Goal: Navigation & Orientation: Find specific page/section

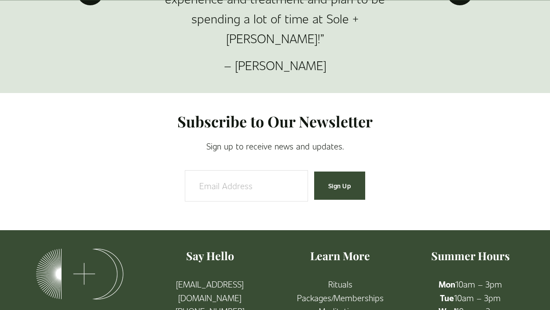
scroll to position [1440, 0]
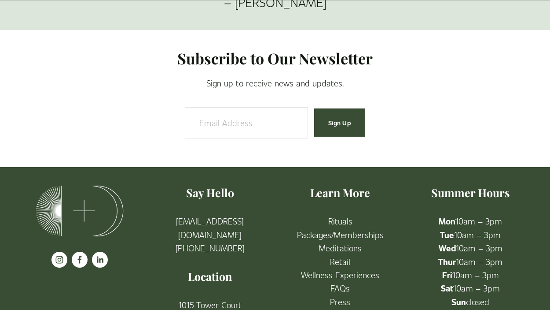
click at [339, 255] on link "etail" at bounding box center [342, 261] width 15 height 13
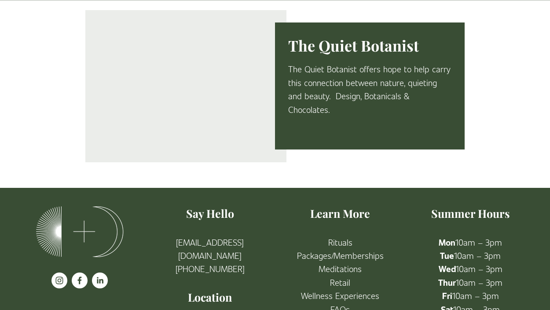
scroll to position [1612, 0]
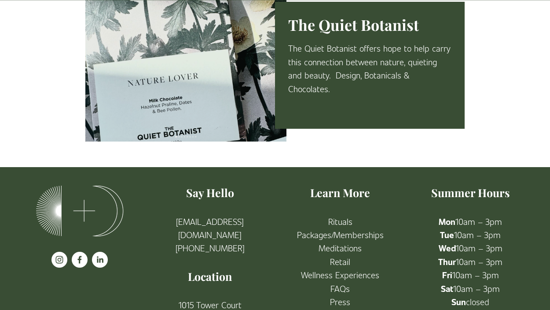
click at [343, 214] on link "Rituals" at bounding box center [341, 220] width 24 height 13
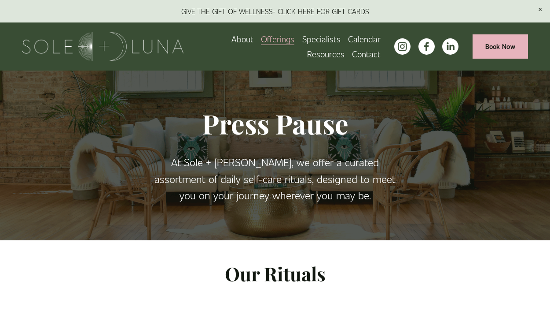
click at [319, 38] on link "Specialists" at bounding box center [322, 38] width 38 height 15
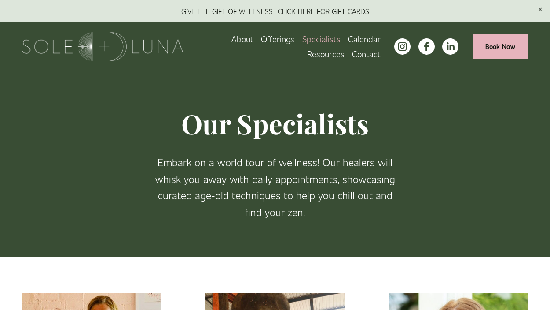
click at [0, 0] on span "Wellness Experiences" at bounding box center [0, 0] width 0 height 0
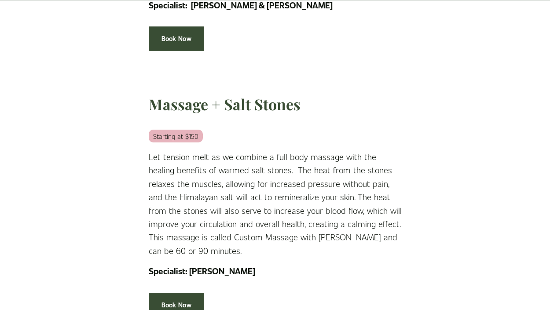
scroll to position [1735, 0]
click at [171, 292] on link "Book Now" at bounding box center [176, 304] width 55 height 24
click at [187, 292] on link "Book Now" at bounding box center [176, 304] width 55 height 24
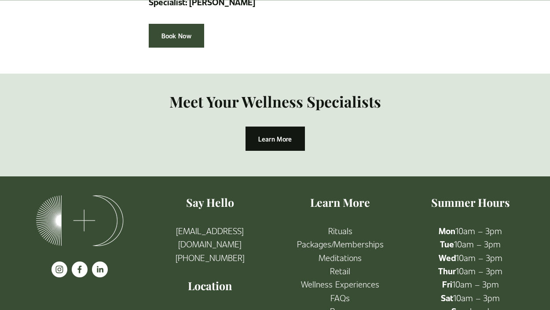
scroll to position [2005, 0]
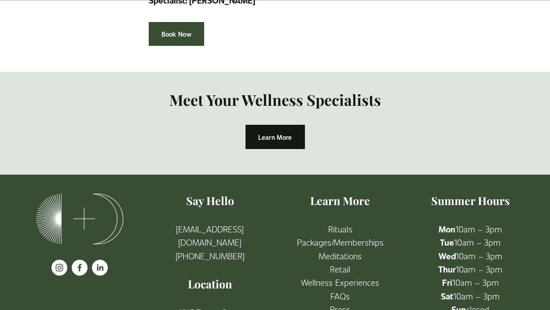
click at [337, 275] on link "Wellness Experiences" at bounding box center [340, 281] width 78 height 13
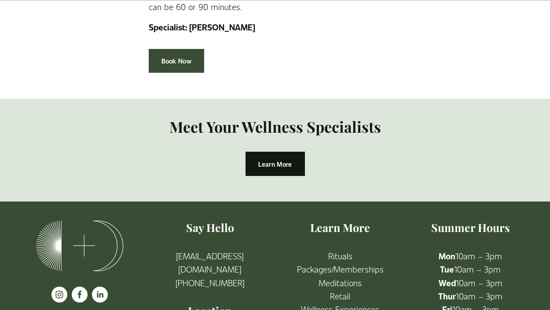
scroll to position [2019, 0]
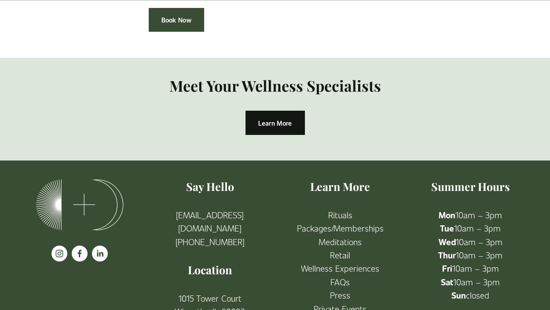
click at [343, 275] on link "FAQs" at bounding box center [340, 281] width 19 height 13
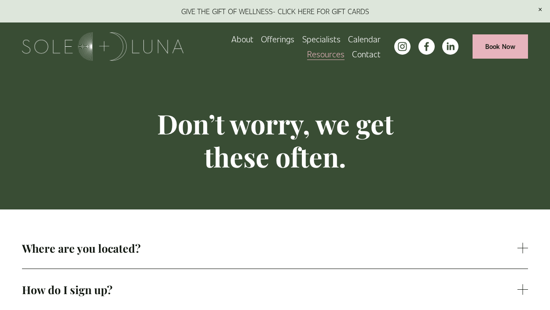
click at [346, 241] on span "Where are you located?" at bounding box center [270, 247] width 496 height 15
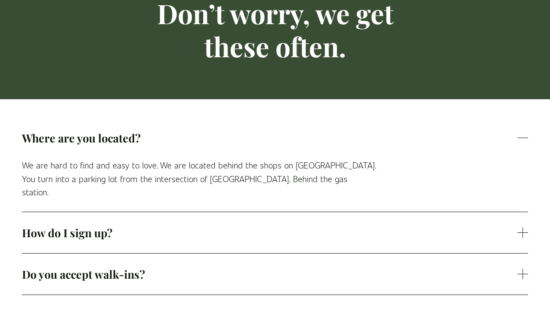
scroll to position [110, 0]
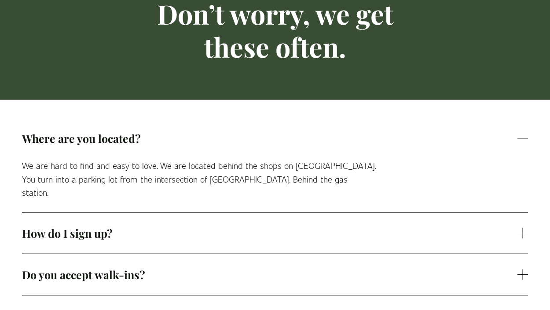
click at [348, 267] on span "Do you accept walk-ins?" at bounding box center [270, 274] width 496 height 15
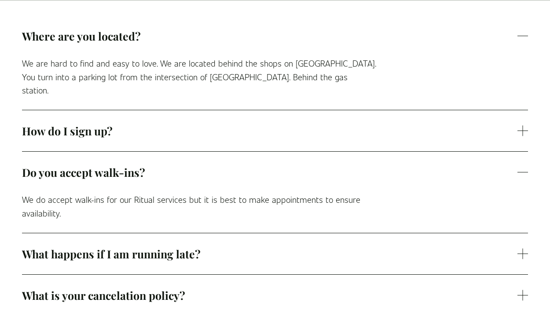
scroll to position [212, 0]
click at [340, 246] on span "What happens if I am running late?" at bounding box center [270, 253] width 496 height 15
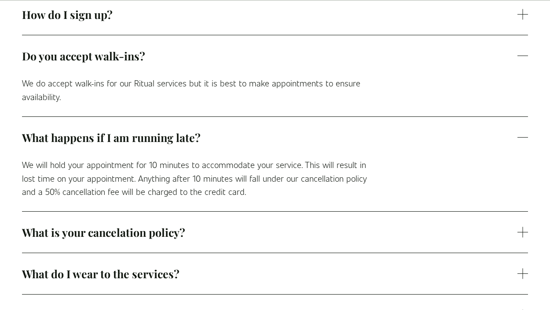
scroll to position [332, 0]
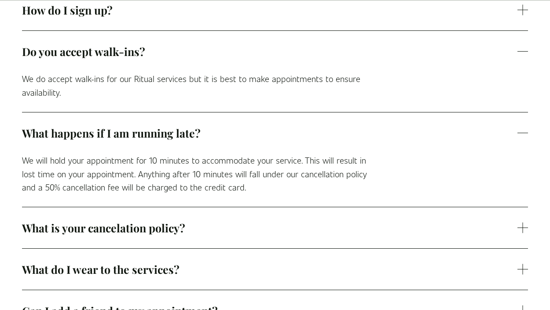
click at [317, 220] on span "What is your cancelation policy?" at bounding box center [270, 227] width 496 height 15
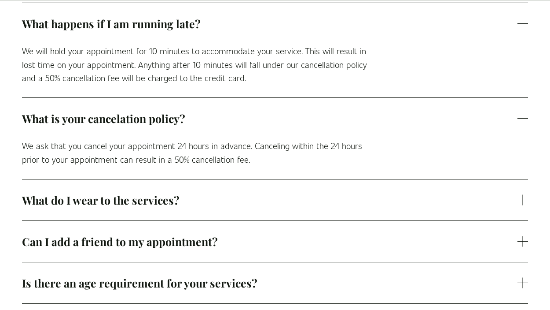
scroll to position [444, 0]
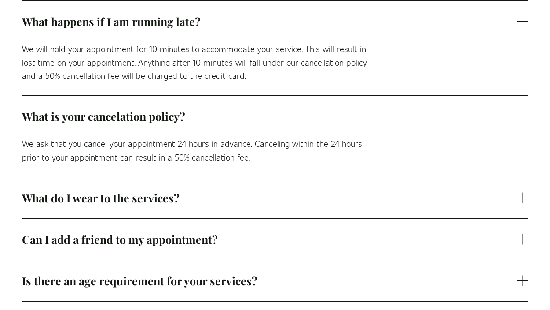
click at [299, 190] on span "What do I wear to the services?" at bounding box center [270, 197] width 496 height 15
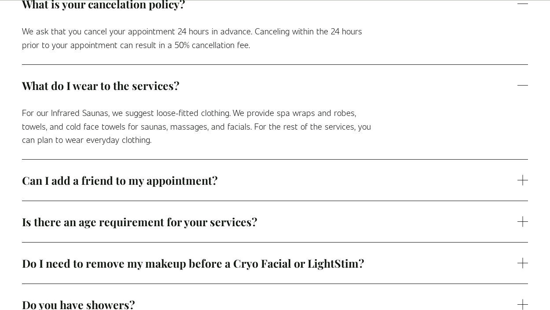
scroll to position [557, 0]
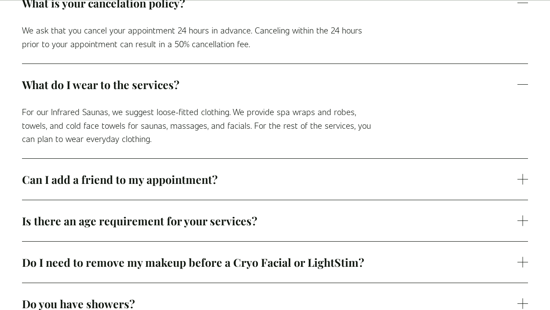
click at [324, 200] on button "Is there an age requirement for your services?" at bounding box center [275, 220] width 506 height 41
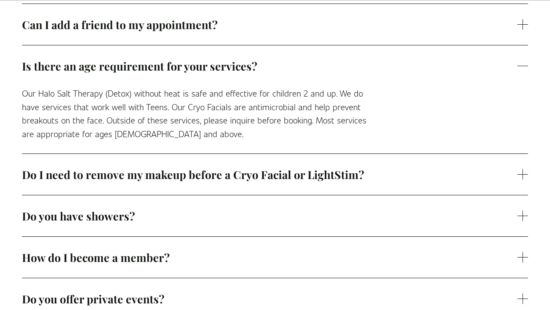
scroll to position [719, 0]
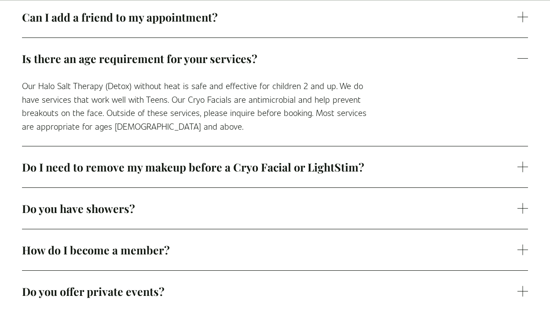
click at [399, 159] on span "Do I need to remove my makeup before a Cryo Facial or LightStim?" at bounding box center [270, 166] width 496 height 15
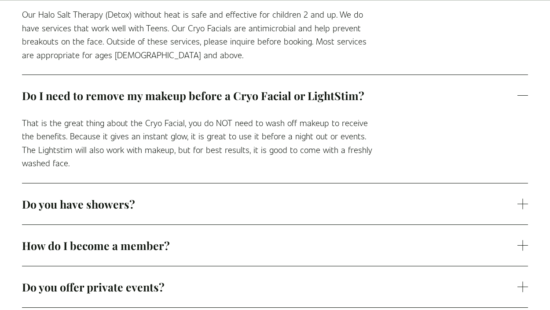
scroll to position [793, 0]
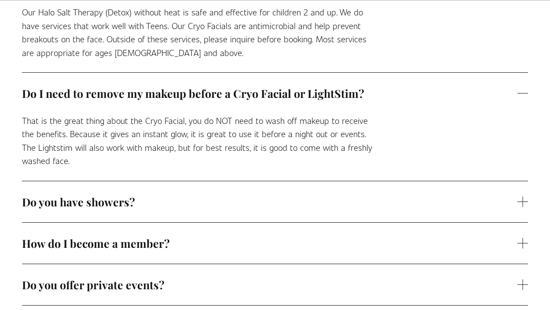
click at [362, 197] on span "Do you have showers?" at bounding box center [270, 201] width 496 height 15
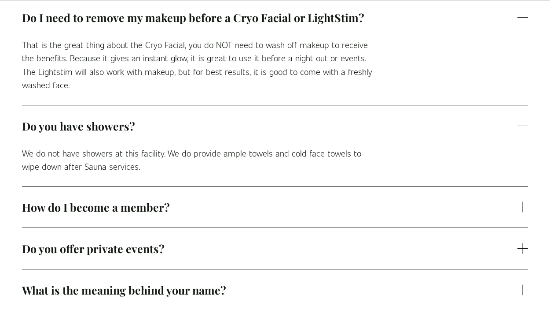
scroll to position [871, 0]
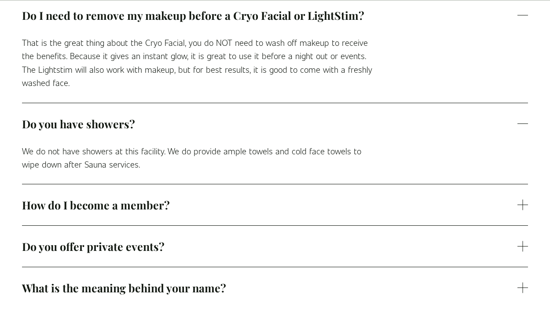
click at [391, 203] on button "How do I become a member?" at bounding box center [275, 204] width 506 height 41
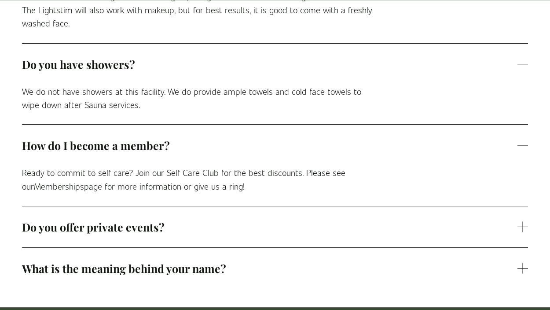
scroll to position [931, 0]
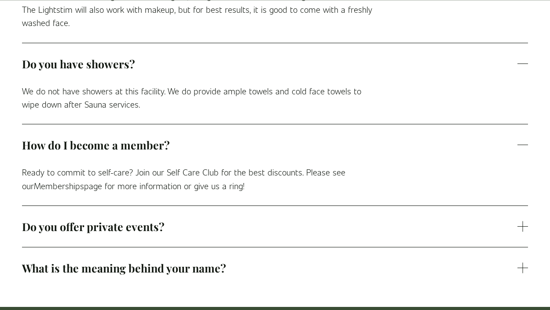
click at [393, 219] on span "Do you offer private events?" at bounding box center [270, 226] width 496 height 15
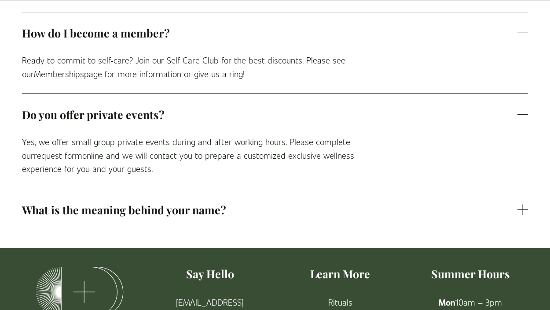
scroll to position [1044, 0]
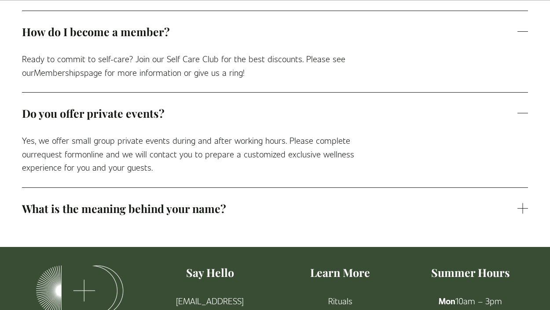
click at [393, 211] on button "What is the meaning behind your name?" at bounding box center [275, 208] width 506 height 41
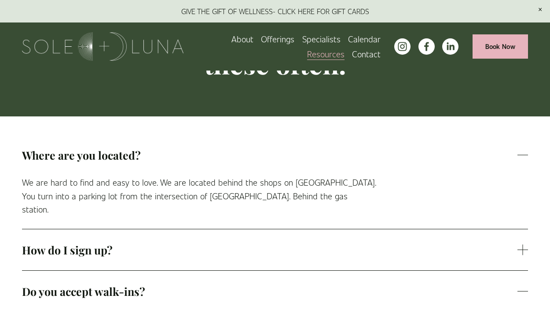
scroll to position [0, 0]
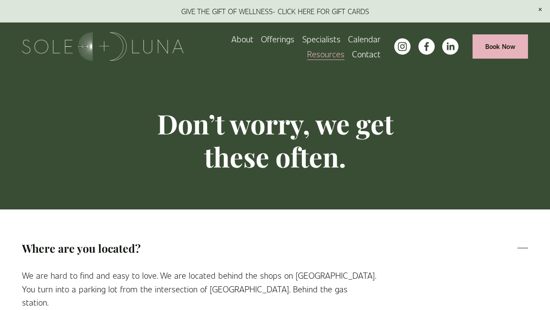
click at [332, 37] on link "Specialists" at bounding box center [322, 38] width 38 height 15
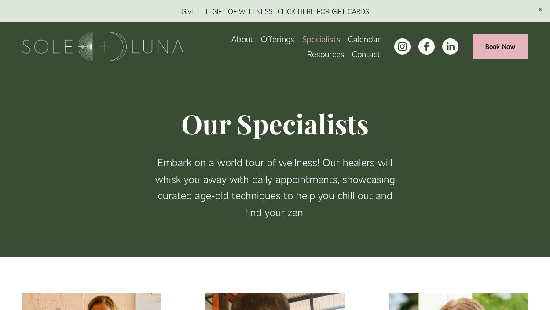
click at [0, 0] on span "Packages/Memberships" at bounding box center [0, 0] width 0 height 0
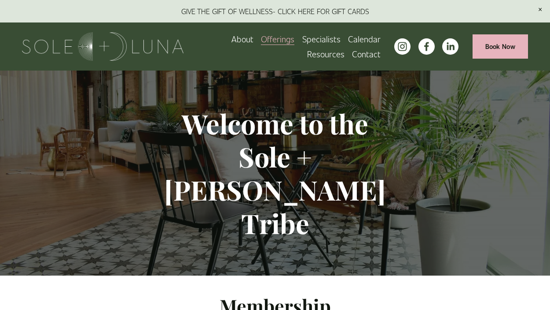
click at [364, 38] on link "Calendar" at bounding box center [364, 38] width 33 height 15
